Goal: Task Accomplishment & Management: Use online tool/utility

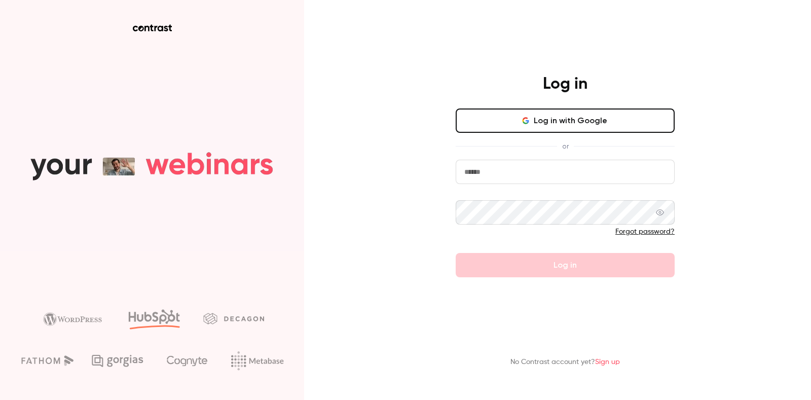
type input "**********"
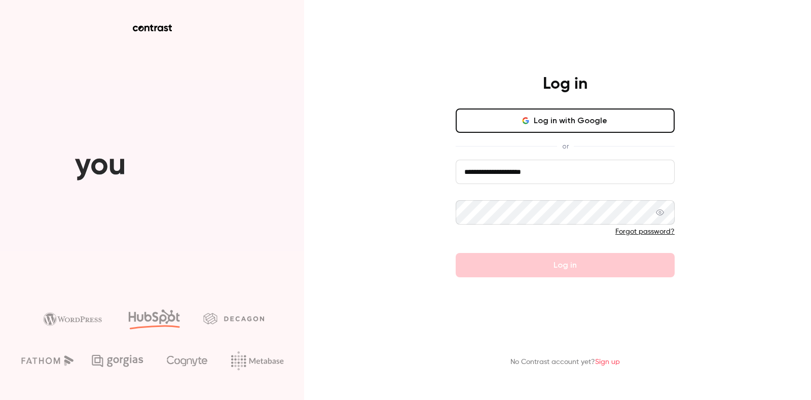
click at [540, 268] on form "**********" at bounding box center [564, 219] width 219 height 118
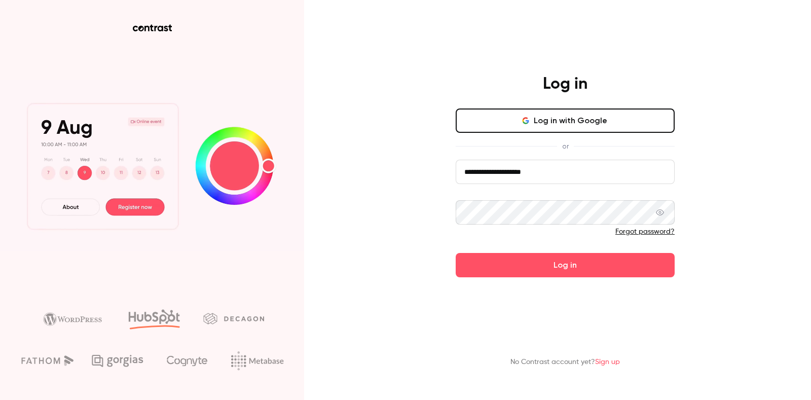
click at [540, 268] on button "Log in" at bounding box center [564, 265] width 219 height 24
